Goal: Check status: Check status

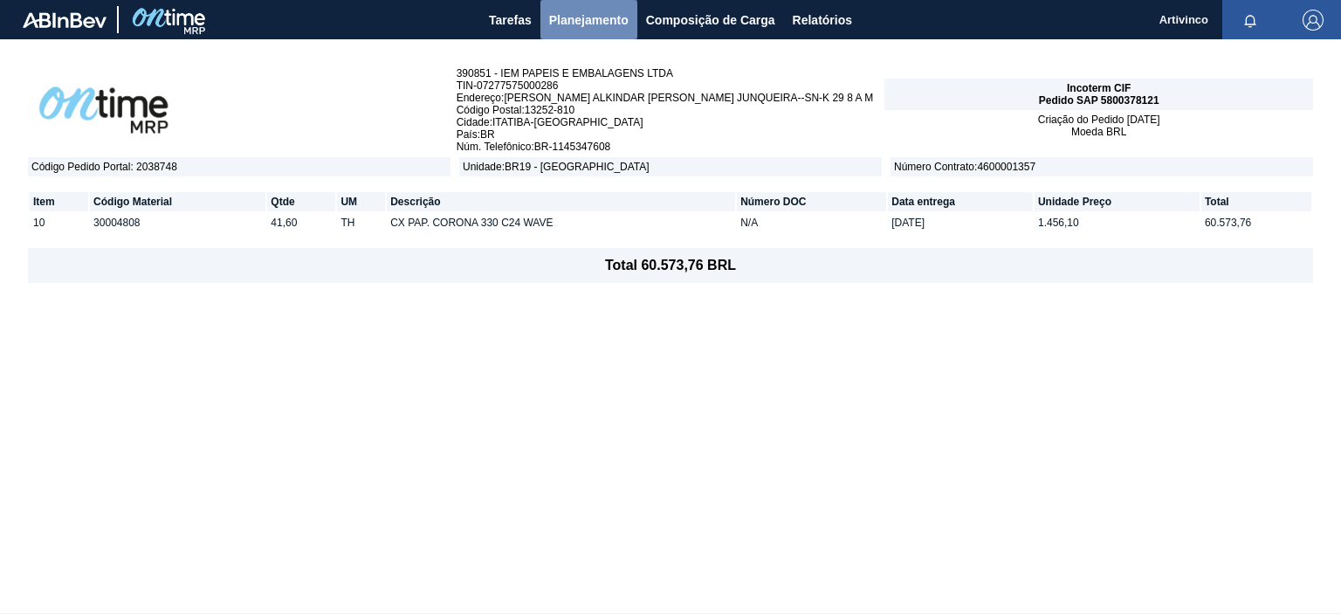
click at [563, 20] on span "Planejamento" at bounding box center [588, 20] width 79 height 21
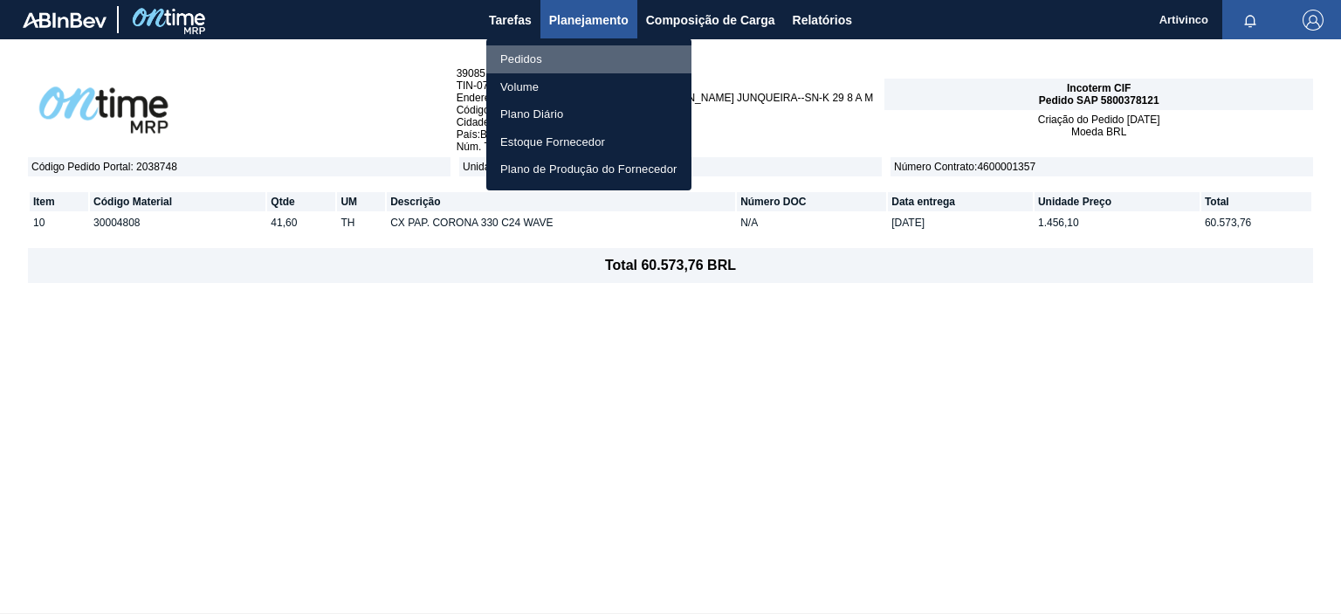
click at [530, 64] on li "Pedidos" at bounding box center [588, 59] width 205 height 28
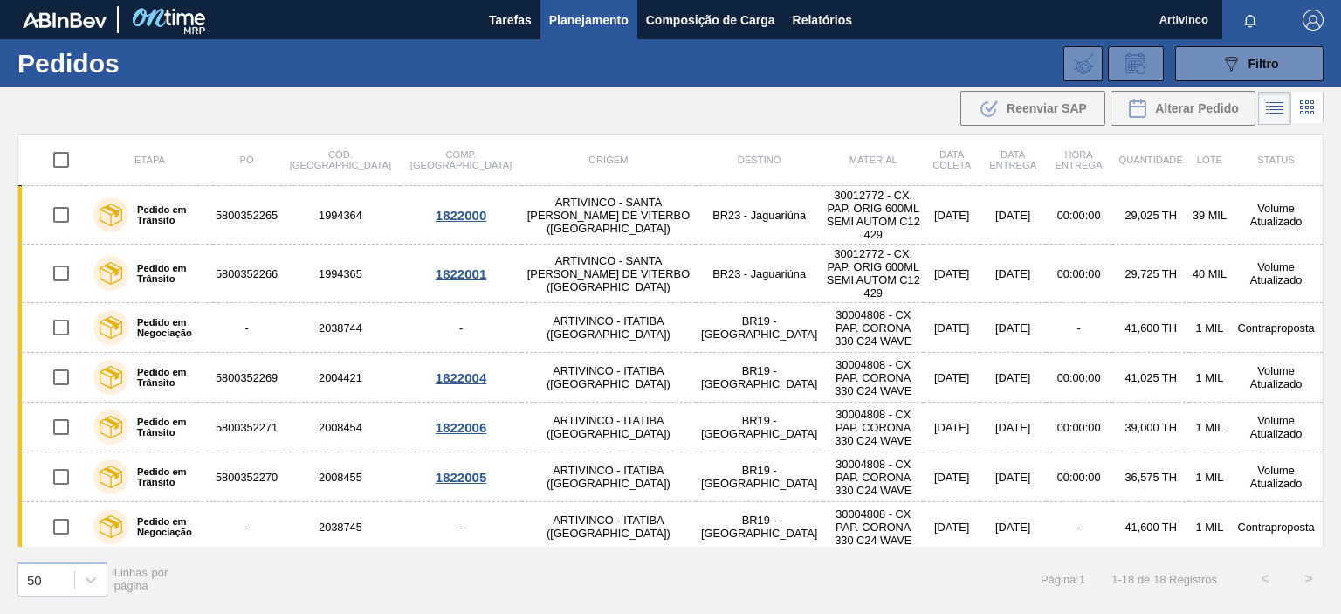
click at [1305, 106] on icon at bounding box center [1307, 107] width 21 height 21
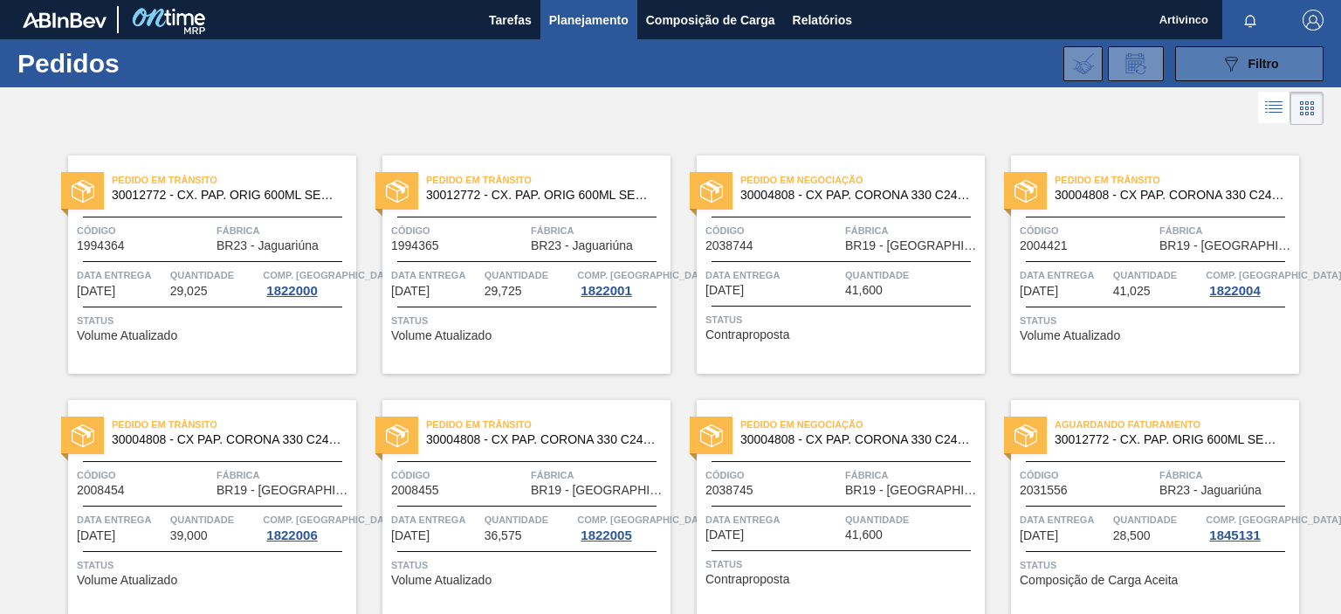
click at [1240, 54] on div "089F7B8B-B2A5-4AFE-B5C0-19BA573D28AC Filtro" at bounding box center [1250, 63] width 59 height 21
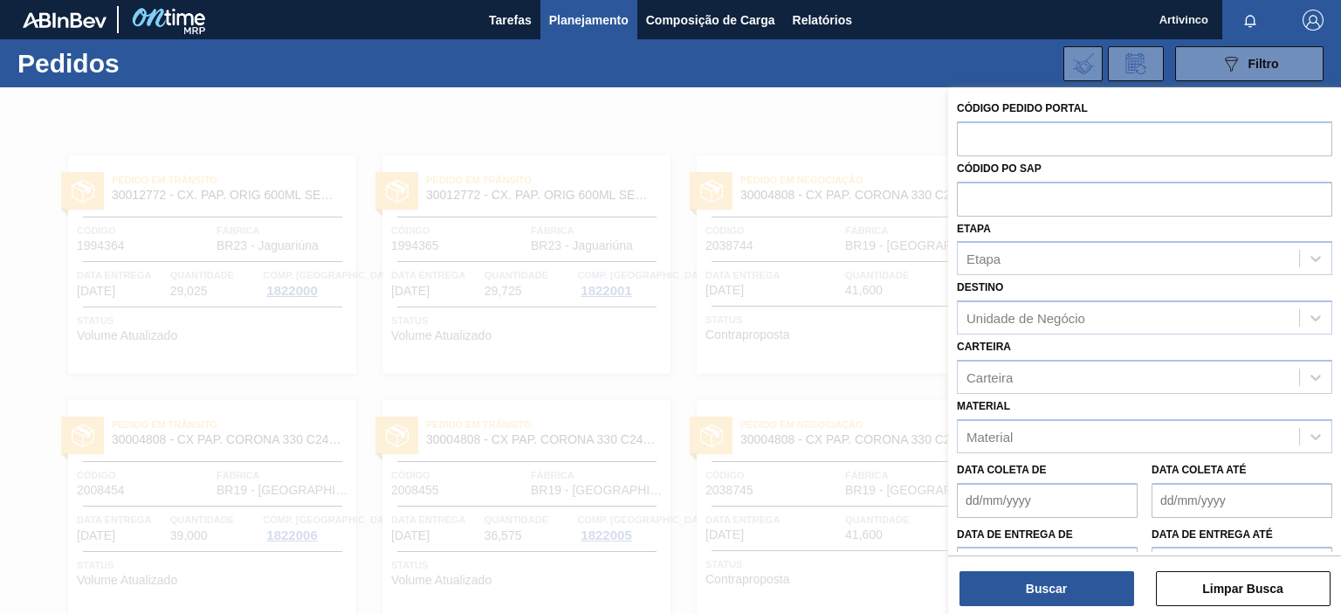
click at [861, 130] on div at bounding box center [670, 394] width 1341 height 614
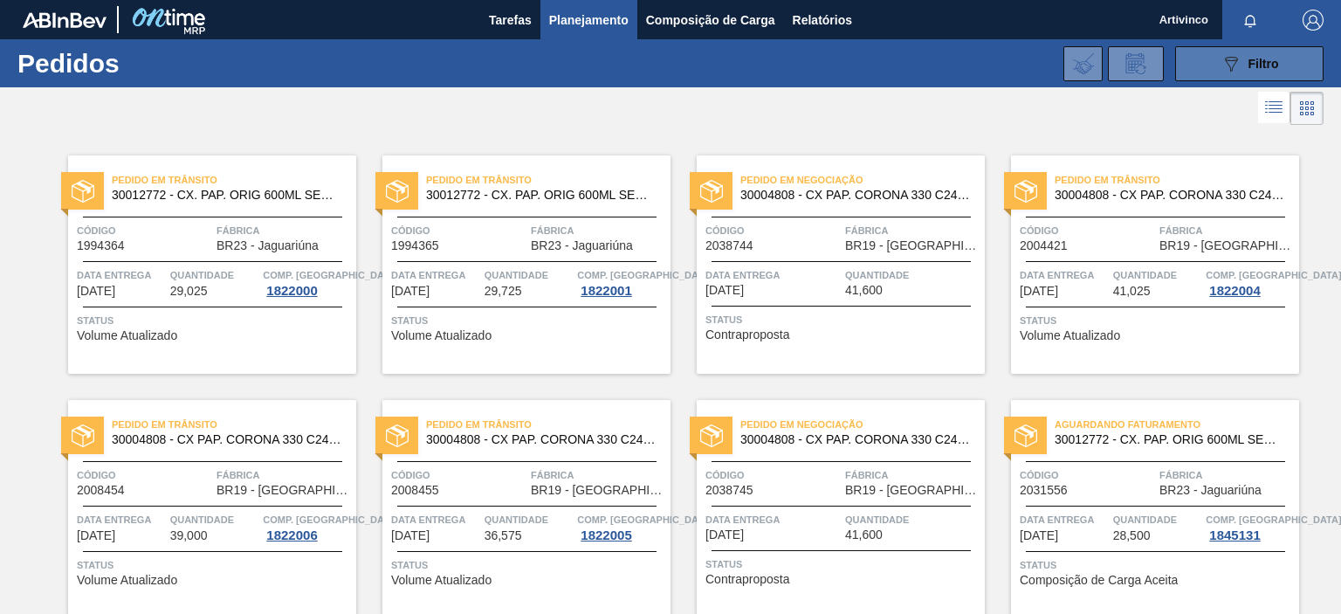
click at [1212, 60] on button "089F7B8B-B2A5-4AFE-B5C0-19BA573D28AC Filtro" at bounding box center [1250, 63] width 148 height 35
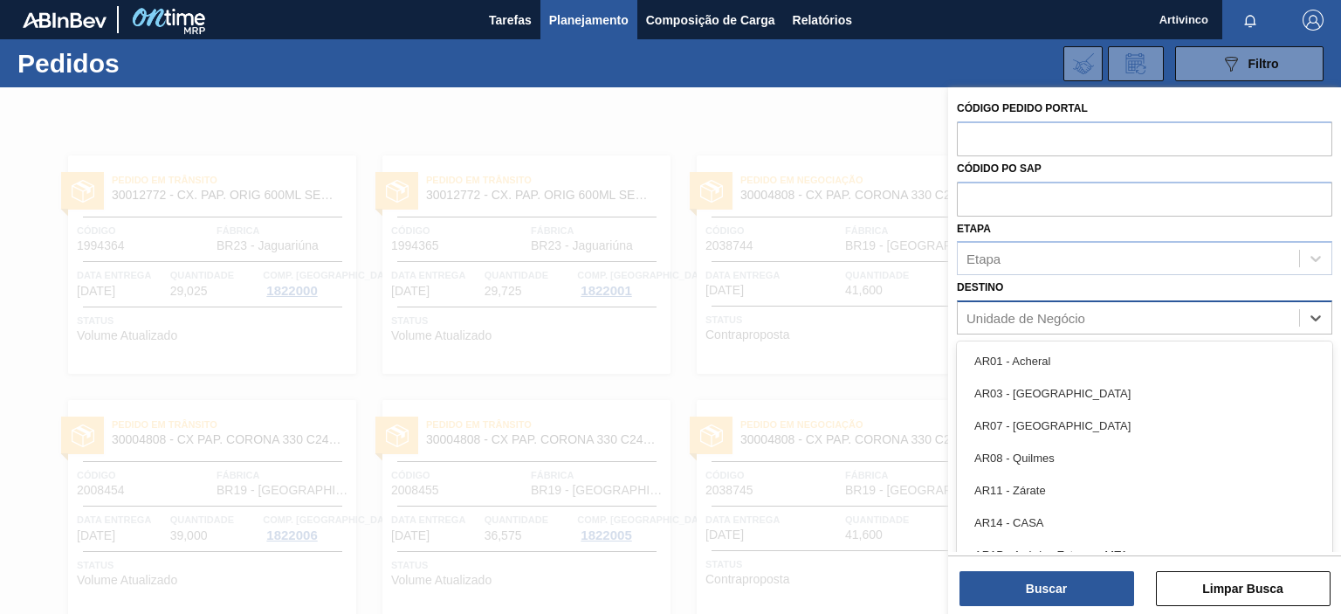
click at [1185, 319] on div "Unidade de Negócio" at bounding box center [1128, 318] width 341 height 25
type input "br19"
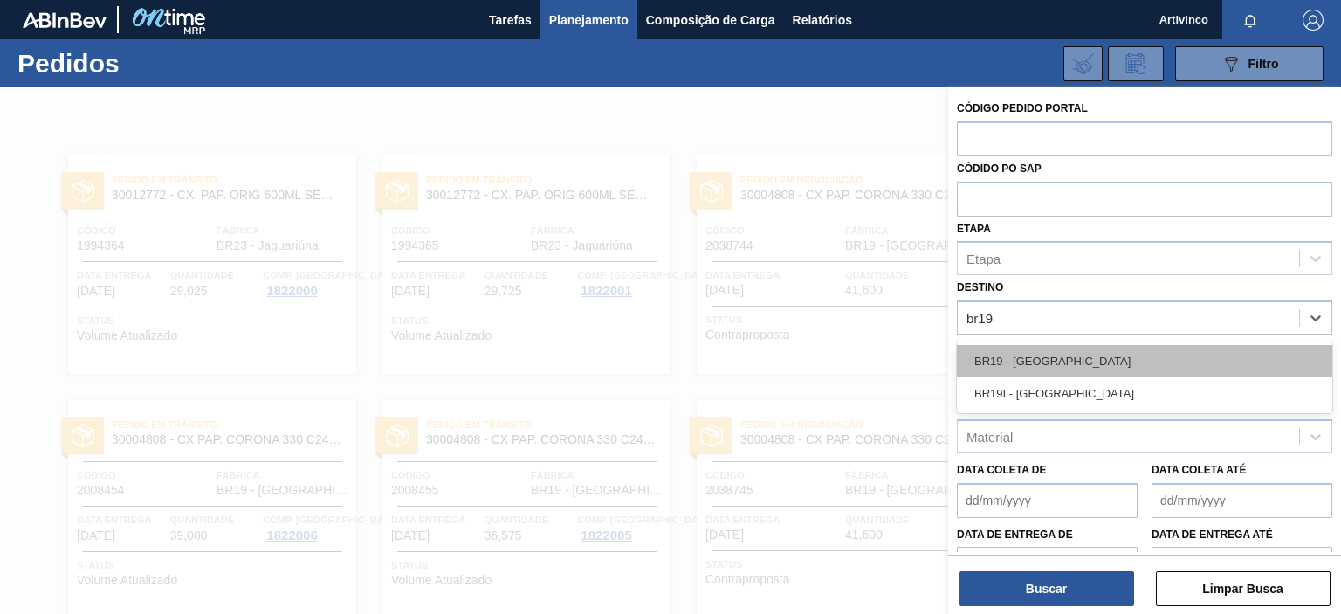
click at [1107, 357] on div "BR19 - [GEOGRAPHIC_DATA]" at bounding box center [1145, 361] width 376 height 32
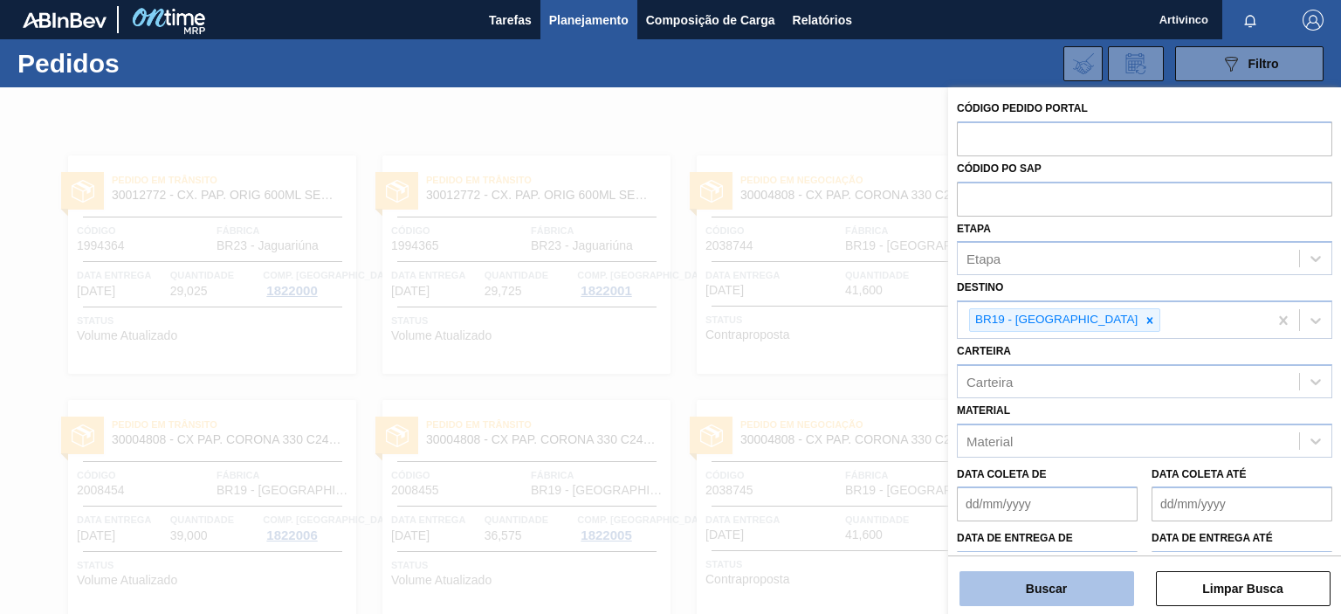
click at [1058, 579] on button "Buscar" at bounding box center [1047, 588] width 175 height 35
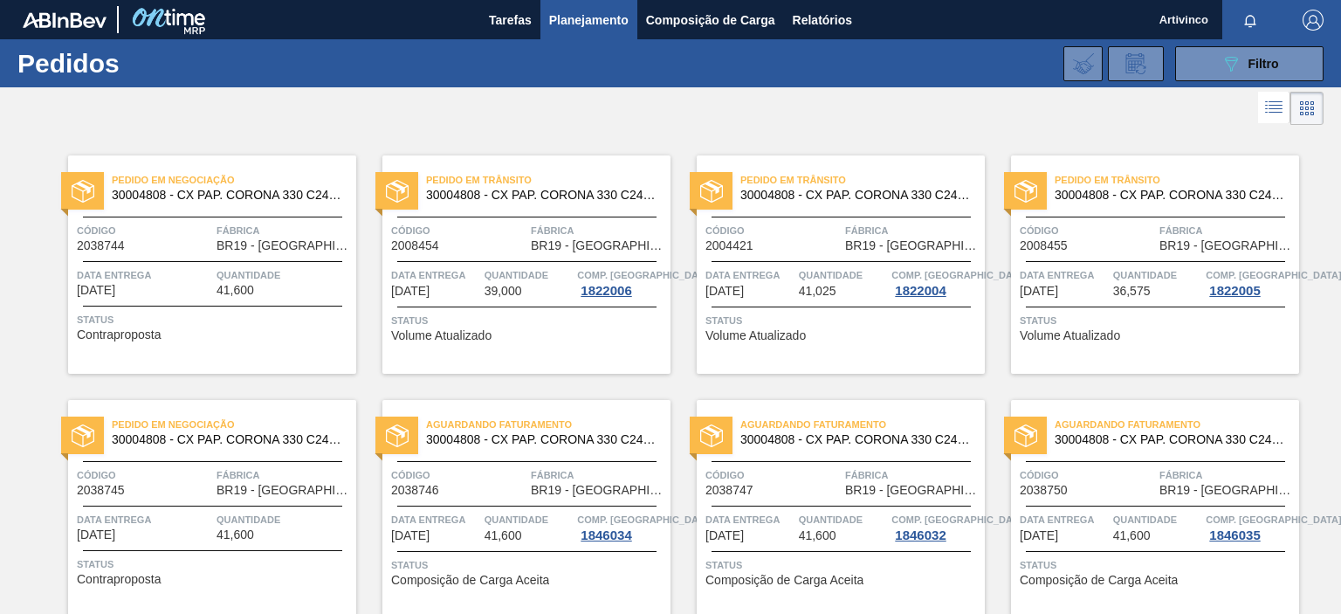
click at [1198, 353] on div "Pedido [PERSON_NAME] 30004808 - CX PAP. CORONA 330 C24 WAVE Código 2008455 Fábr…" at bounding box center [1155, 264] width 288 height 218
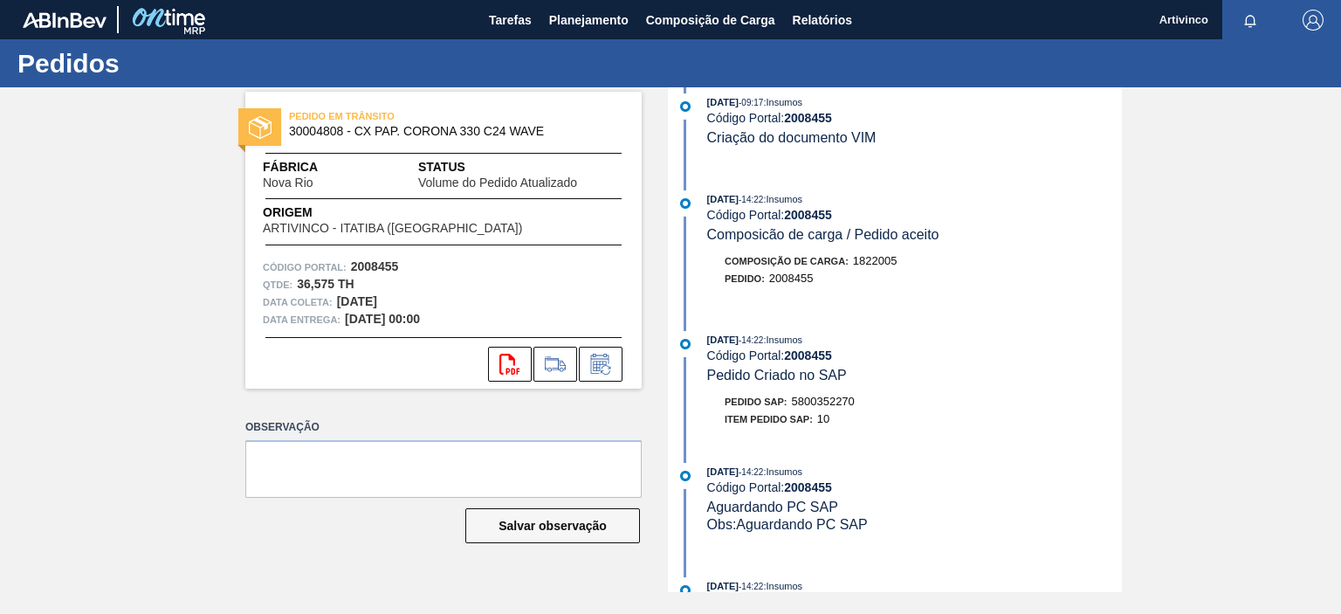
scroll to position [437, 0]
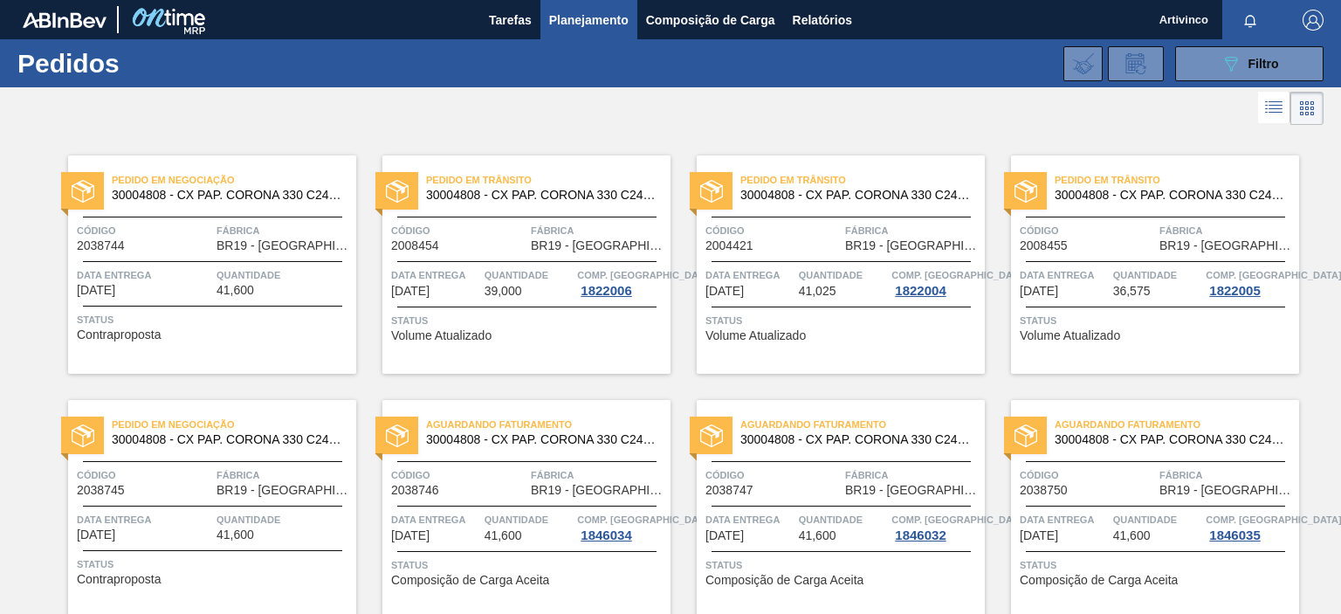
click at [1272, 107] on icon at bounding box center [1274, 107] width 21 height 21
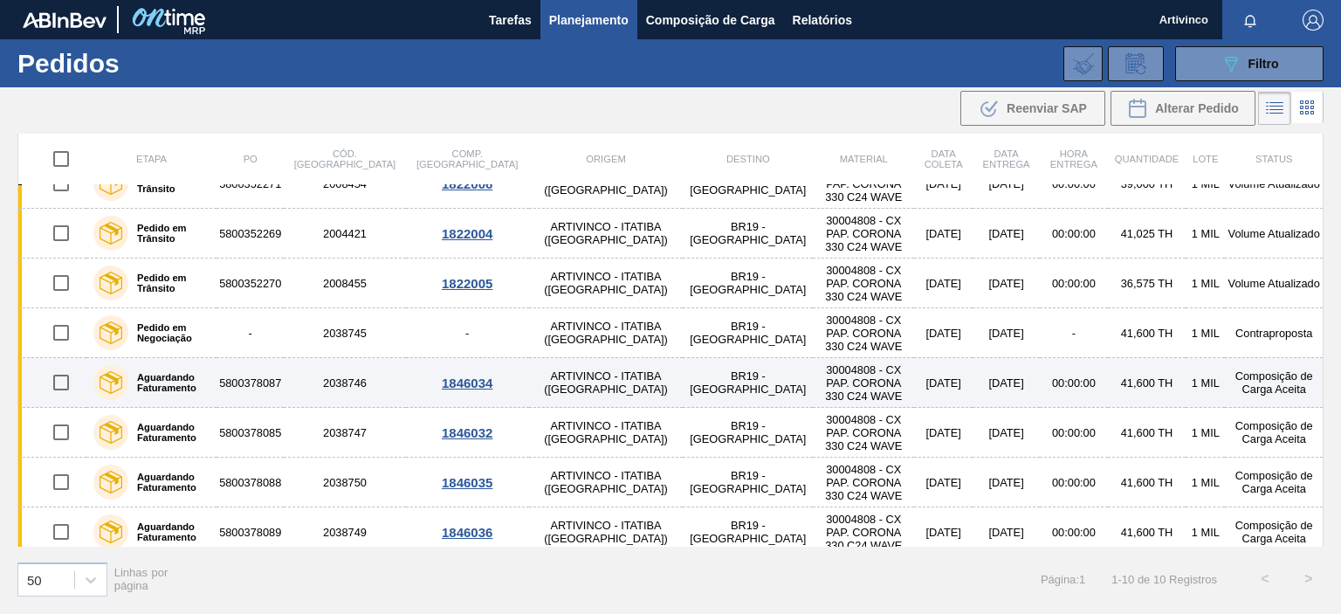
scroll to position [47, 0]
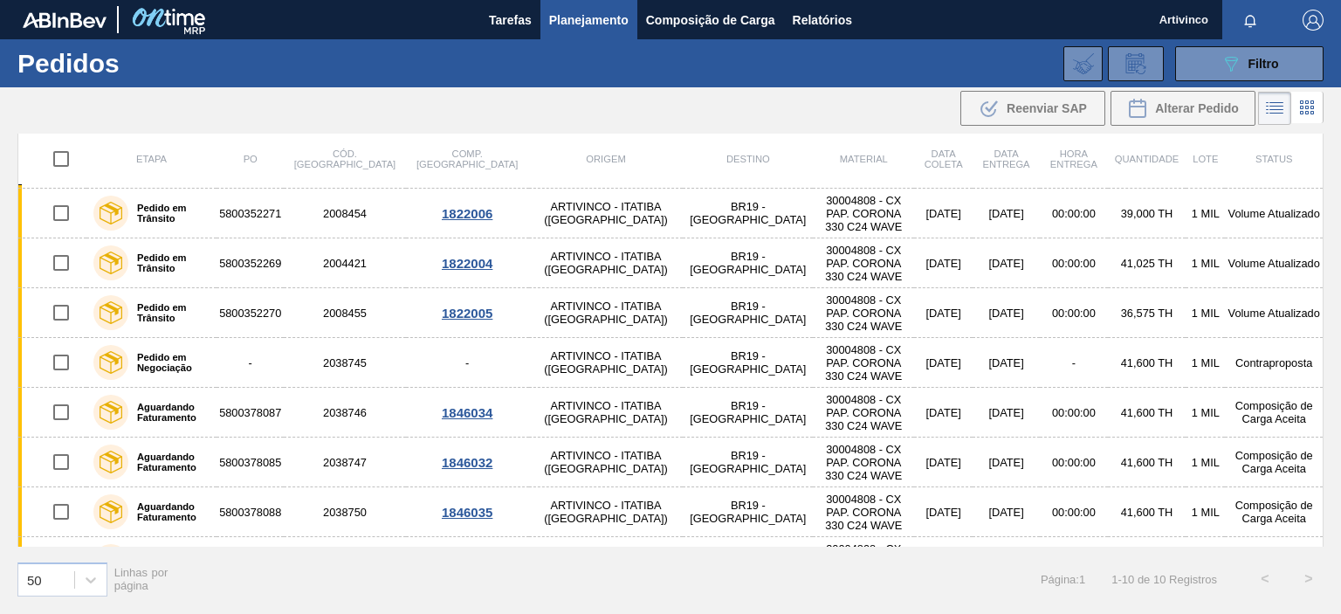
click at [258, 157] on span "PO" at bounding box center [251, 159] width 14 height 10
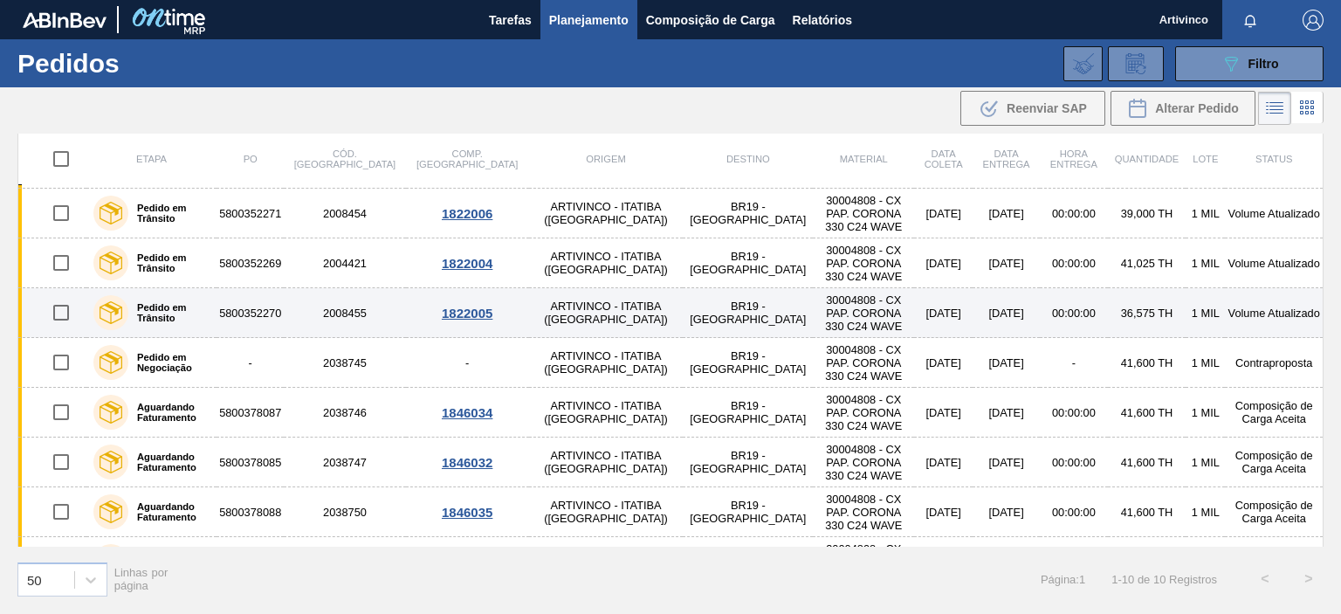
click at [284, 315] on td "5800352270" at bounding box center [250, 313] width 67 height 50
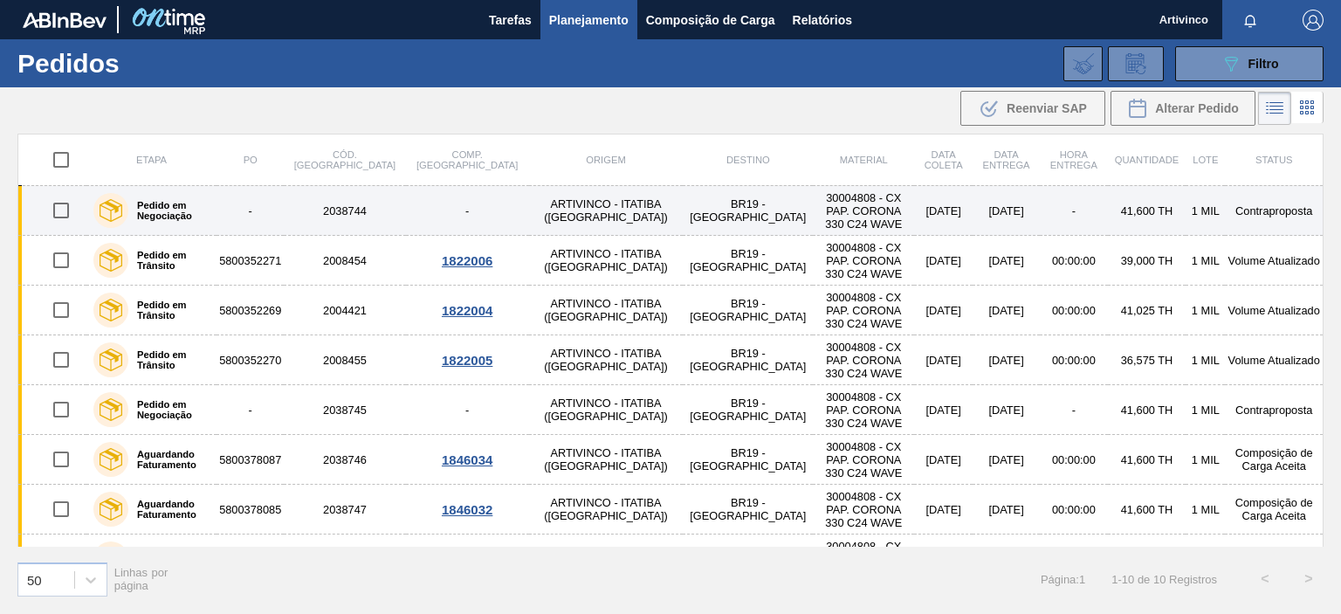
click at [275, 202] on td "-" at bounding box center [250, 211] width 67 height 50
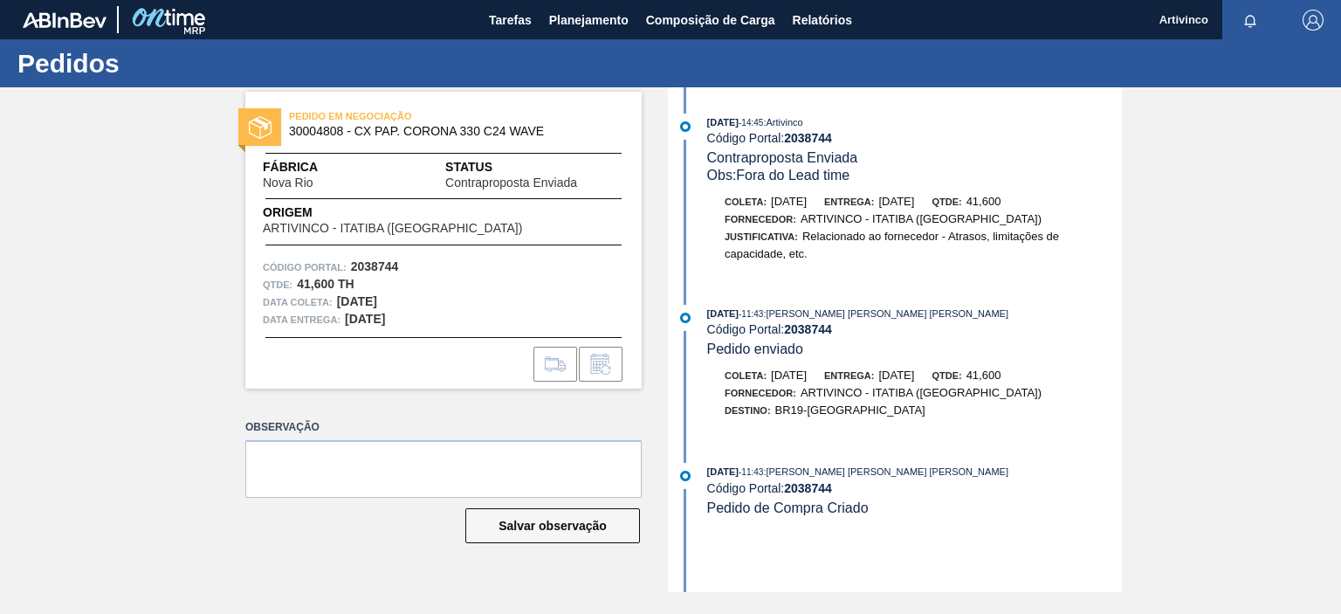
click at [846, 142] on div "Código Portal: 2038744" at bounding box center [914, 138] width 415 height 14
click at [595, 14] on span "Planejamento" at bounding box center [588, 20] width 79 height 21
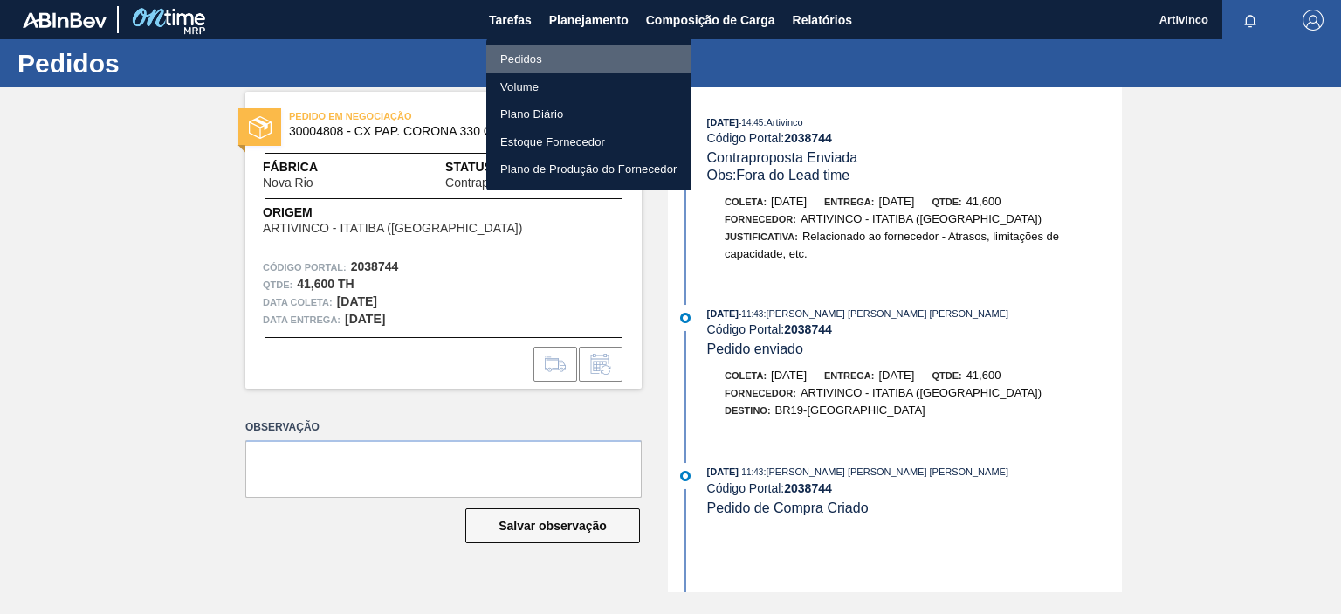
click at [530, 55] on li "Pedidos" at bounding box center [588, 59] width 205 height 28
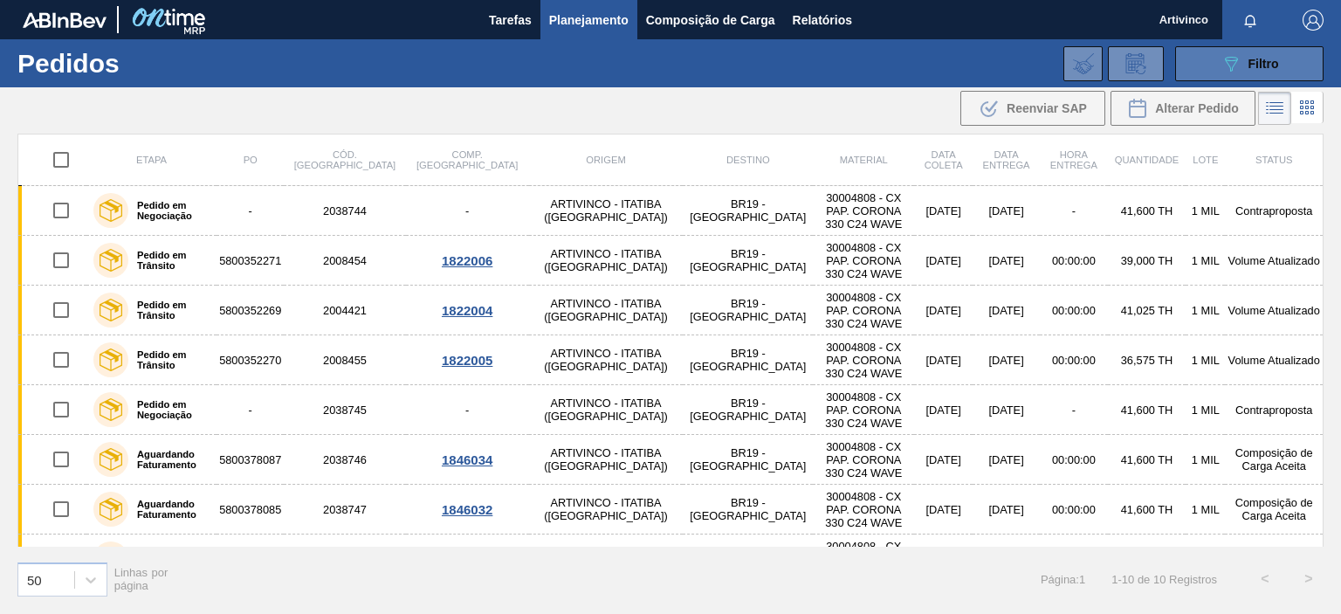
click at [1251, 64] on span "Filtro" at bounding box center [1264, 64] width 31 height 14
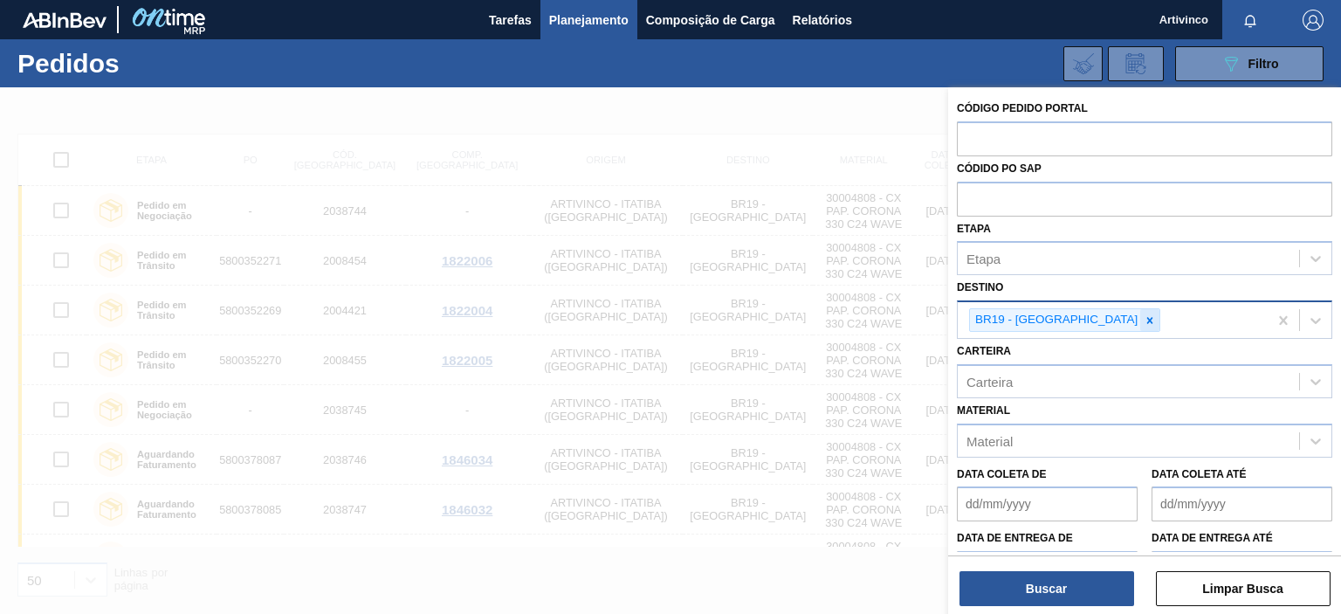
click at [1144, 319] on icon at bounding box center [1150, 320] width 12 height 12
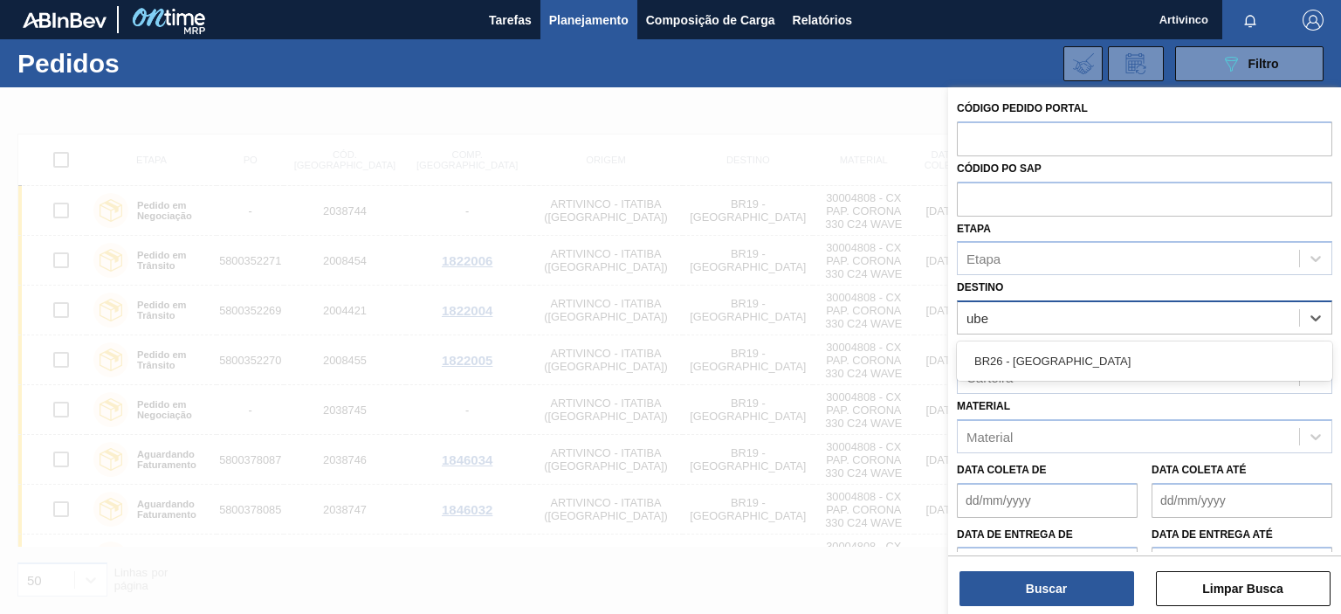
type input "uber"
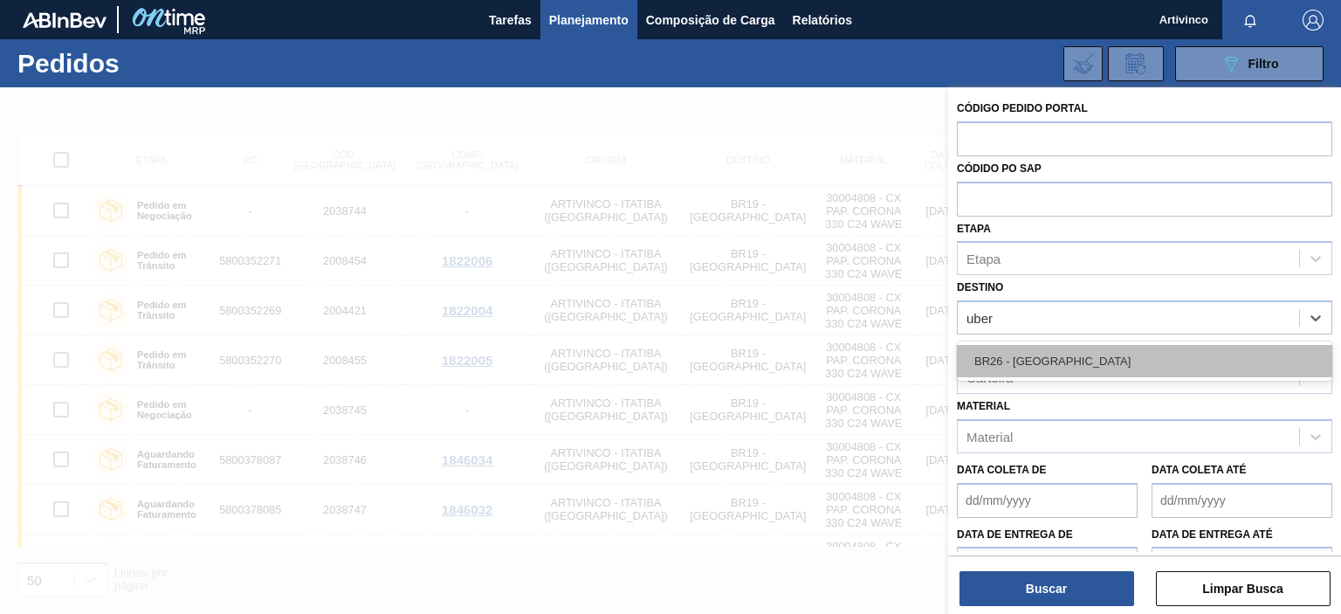
click at [1027, 364] on div "BR26 - [GEOGRAPHIC_DATA]" at bounding box center [1145, 361] width 376 height 32
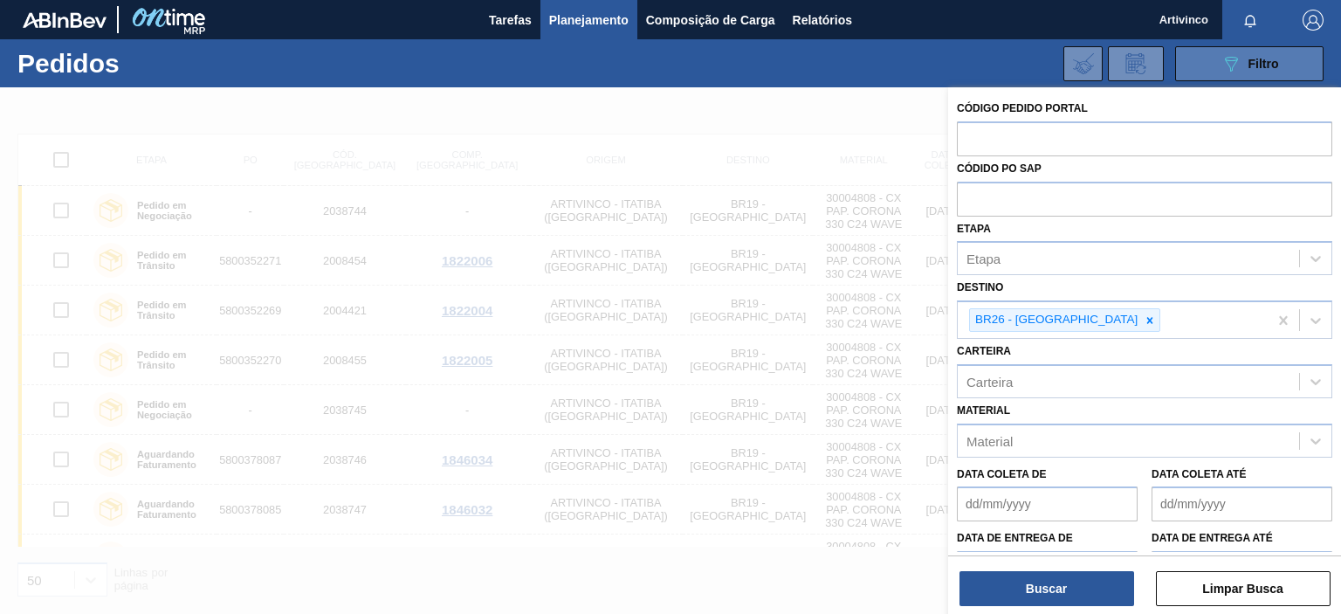
click at [1268, 52] on button "089F7B8B-B2A5-4AFE-B5C0-19BA573D28AC Filtro" at bounding box center [1250, 63] width 148 height 35
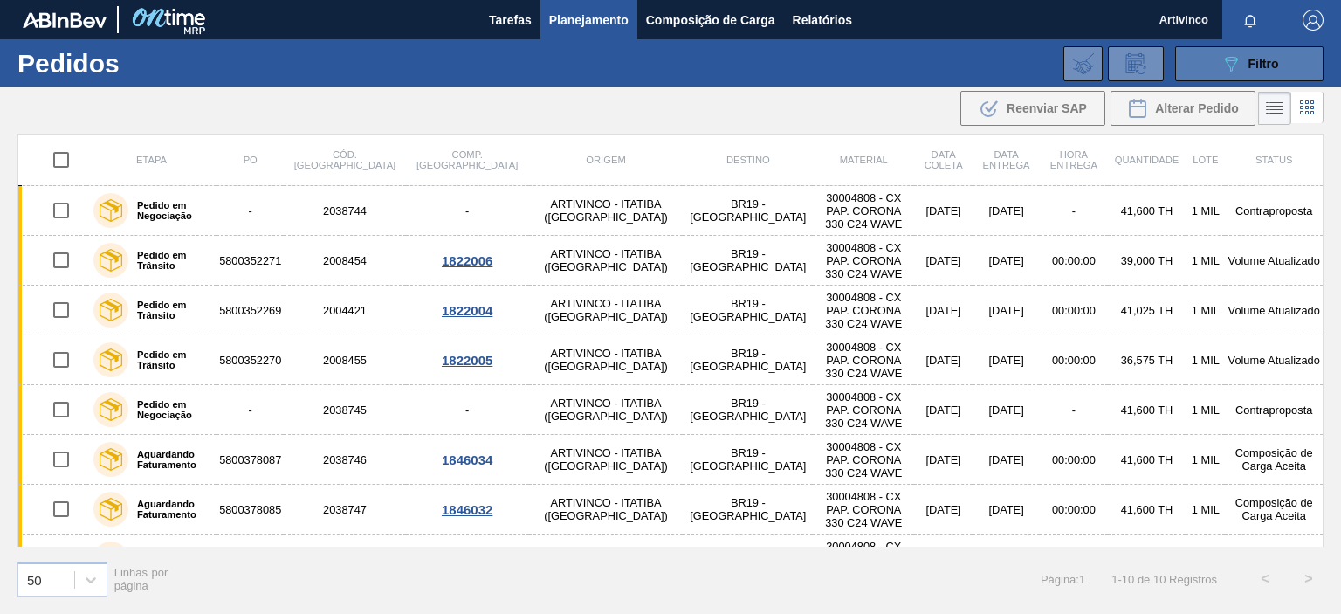
click at [1265, 66] on span "Filtro" at bounding box center [1264, 64] width 31 height 14
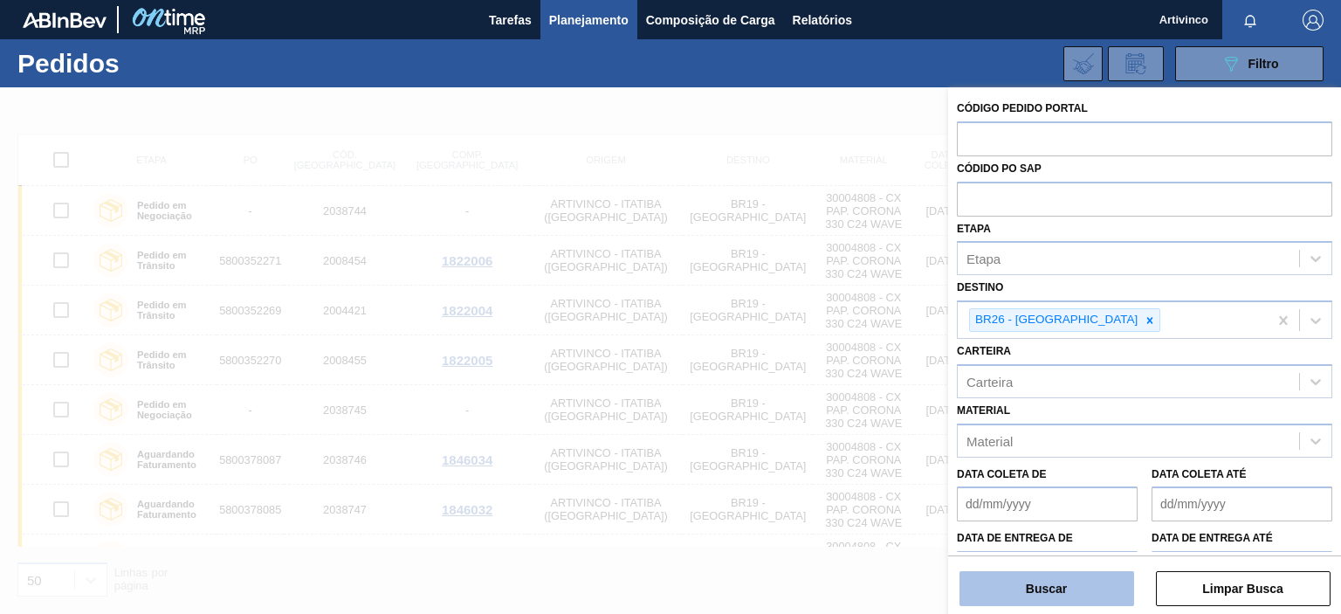
click at [1048, 588] on button "Buscar" at bounding box center [1047, 588] width 175 height 35
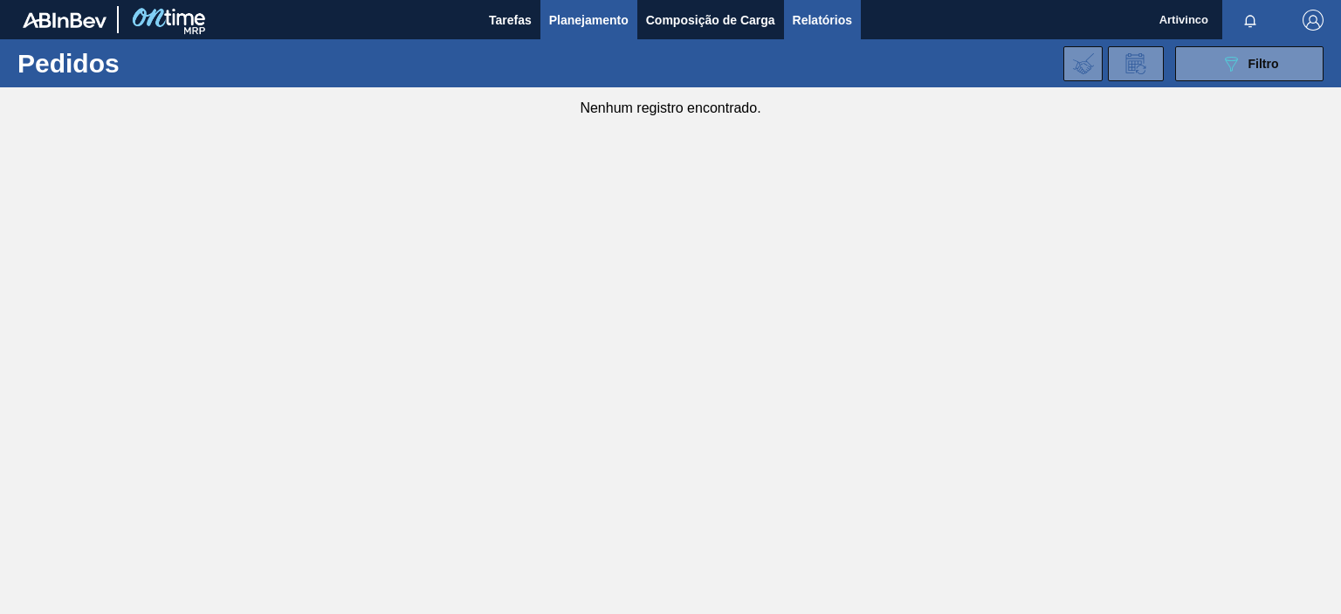
click at [839, 26] on span "Relatórios" at bounding box center [822, 20] width 59 height 21
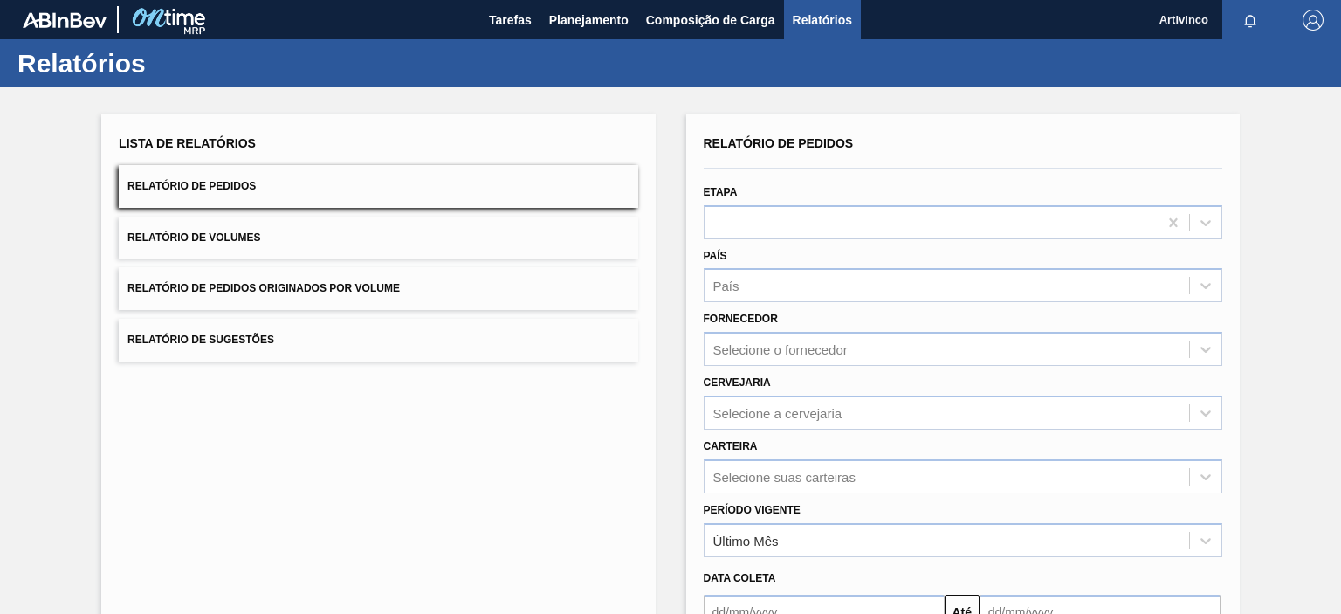
click at [231, 341] on span "Relatório de Sugestões" at bounding box center [201, 340] width 147 height 12
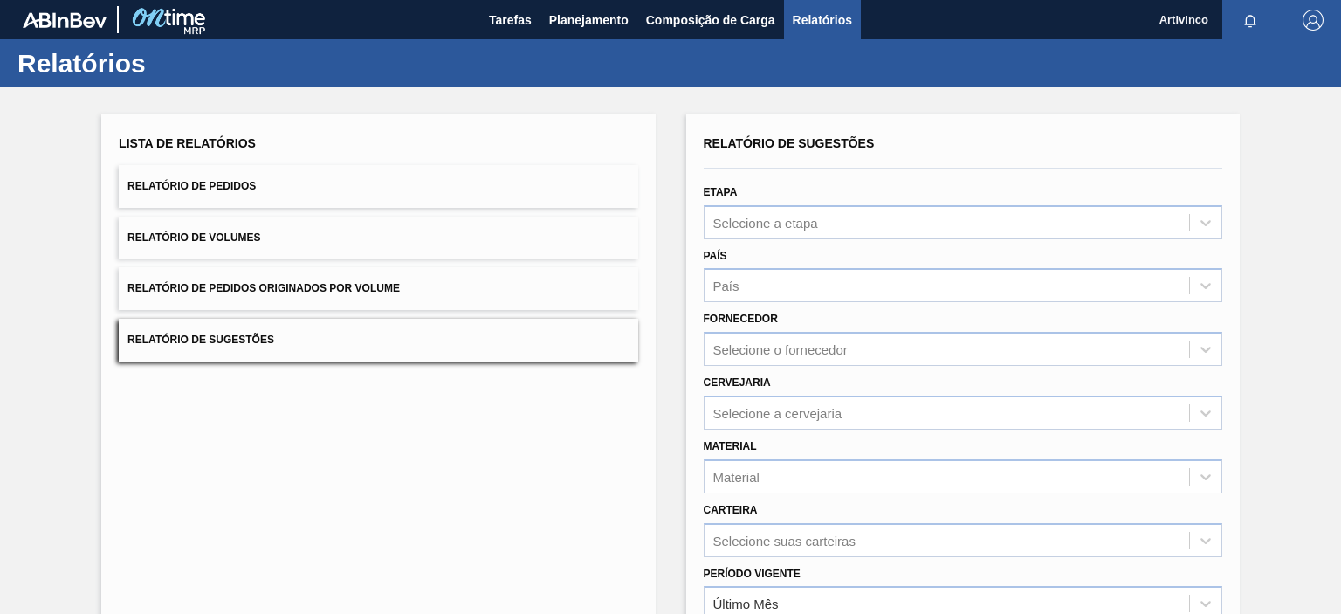
click at [224, 175] on button "Relatório de Pedidos" at bounding box center [378, 186] width 519 height 43
